Goal: Task Accomplishment & Management: Manage account settings

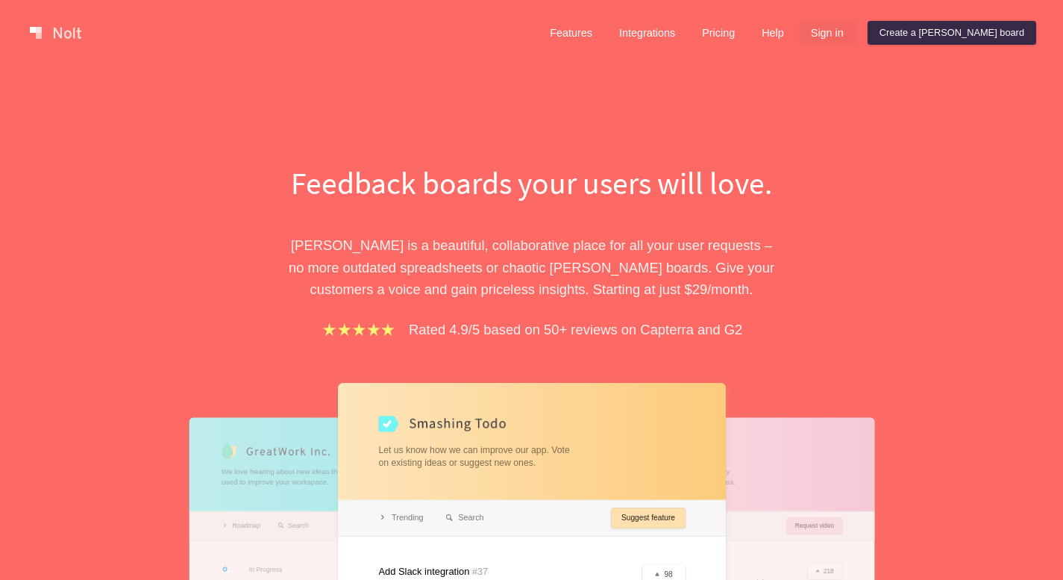
click at [856, 34] on link "Sign in" at bounding box center [827, 33] width 57 height 24
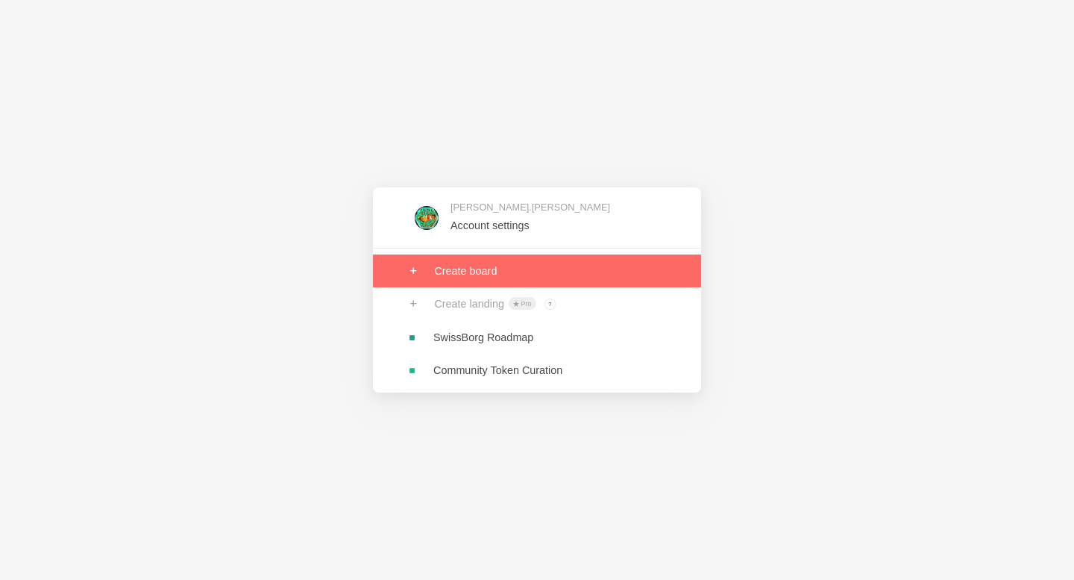
click at [491, 267] on link at bounding box center [537, 270] width 328 height 33
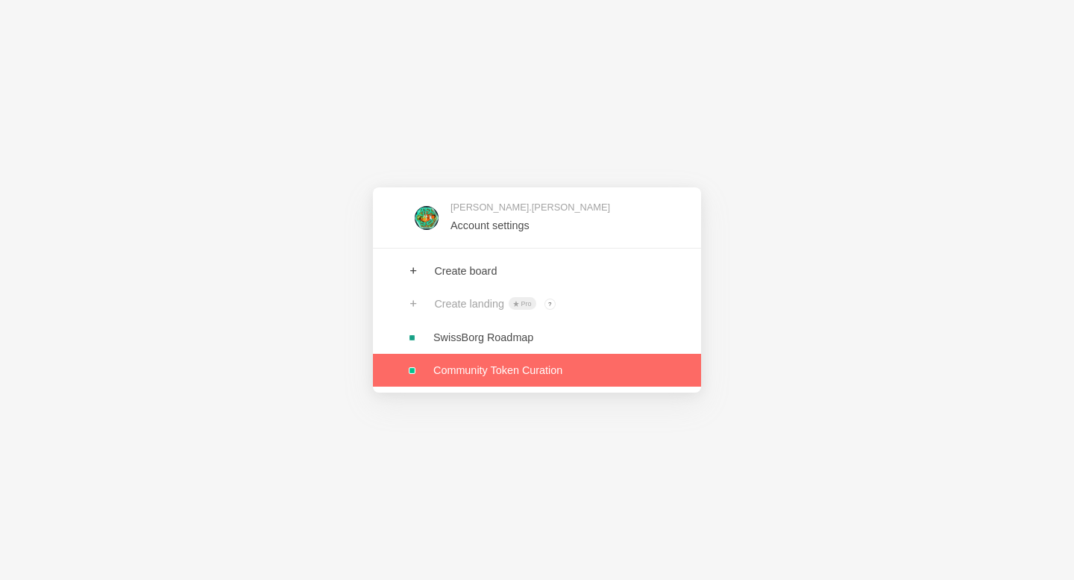
click at [513, 366] on link at bounding box center [537, 370] width 328 height 33
